Goal: Task Accomplishment & Management: Complete application form

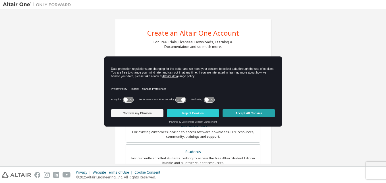
click at [245, 111] on button "Accept All Cookies" at bounding box center [249, 113] width 52 height 8
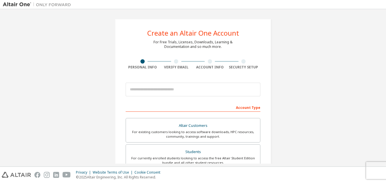
click at [291, 110] on div "Create an Altair One Account For Free Trials, Licenses, Downloads, Learning & D…" at bounding box center [193, 162] width 381 height 301
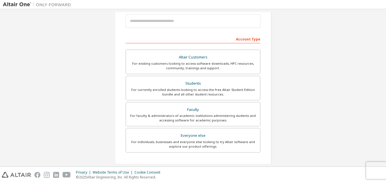
scroll to position [80, 0]
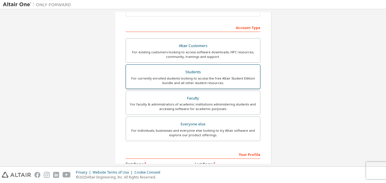
click at [185, 76] on div "For currently enrolled students looking to access the free Altair Student Editi…" at bounding box center [192, 80] width 127 height 9
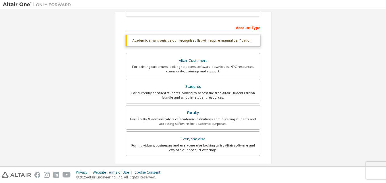
click at [288, 96] on div "Create an Altair One Account For Free Trials, Licenses, Downloads, Learning & D…" at bounding box center [193, 90] width 381 height 316
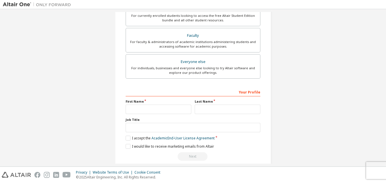
scroll to position [165, 0]
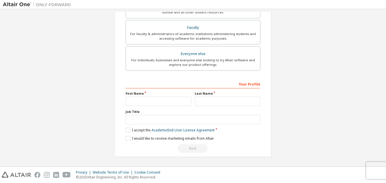
click at [315, 96] on div "Create an Altair One Account For Free Trials, Licenses, Downloads, Learning & D…" at bounding box center [193, 5] width 381 height 316
click at [175, 98] on input "text" at bounding box center [159, 100] width 66 height 9
type input "******"
click at [207, 100] on input "*" at bounding box center [228, 100] width 66 height 9
click at [201, 101] on input "*" at bounding box center [228, 100] width 66 height 9
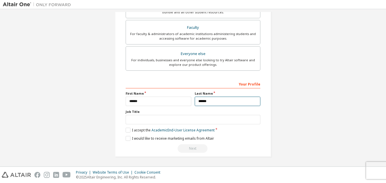
type input "******"
drag, startPoint x: 171, startPoint y: 115, endPoint x: 80, endPoint y: 45, distance: 115.0
click at [80, 45] on div "Create an Altair One Account For Free Trials, Licenses, Downloads, Learning & D…" at bounding box center [193, 5] width 381 height 316
